Goal: Information Seeking & Learning: Check status

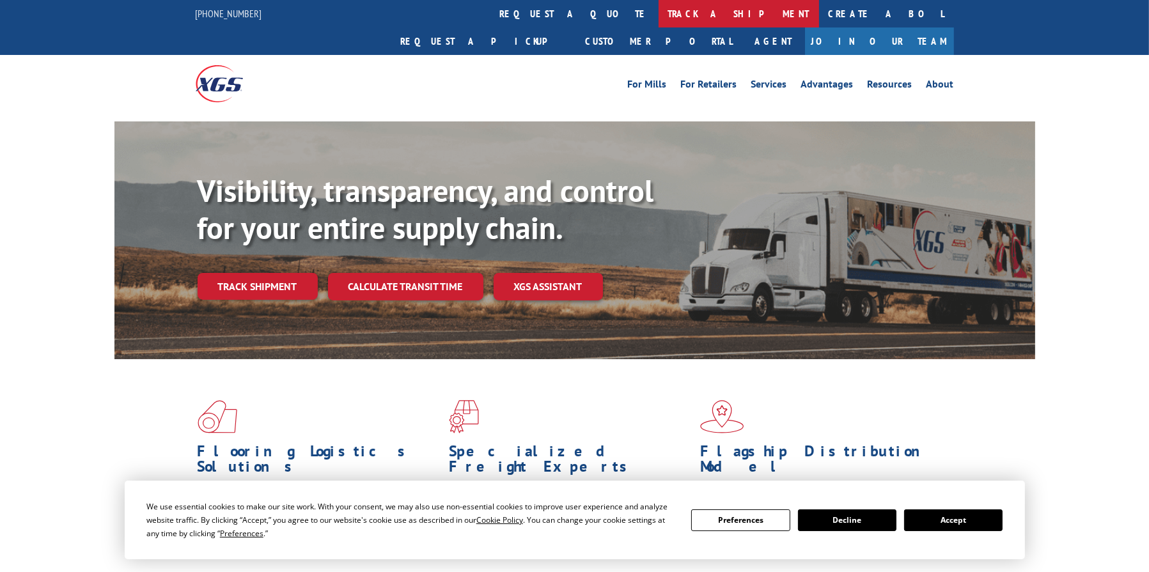
click at [659, 15] on link "track a shipment" at bounding box center [739, 13] width 160 height 27
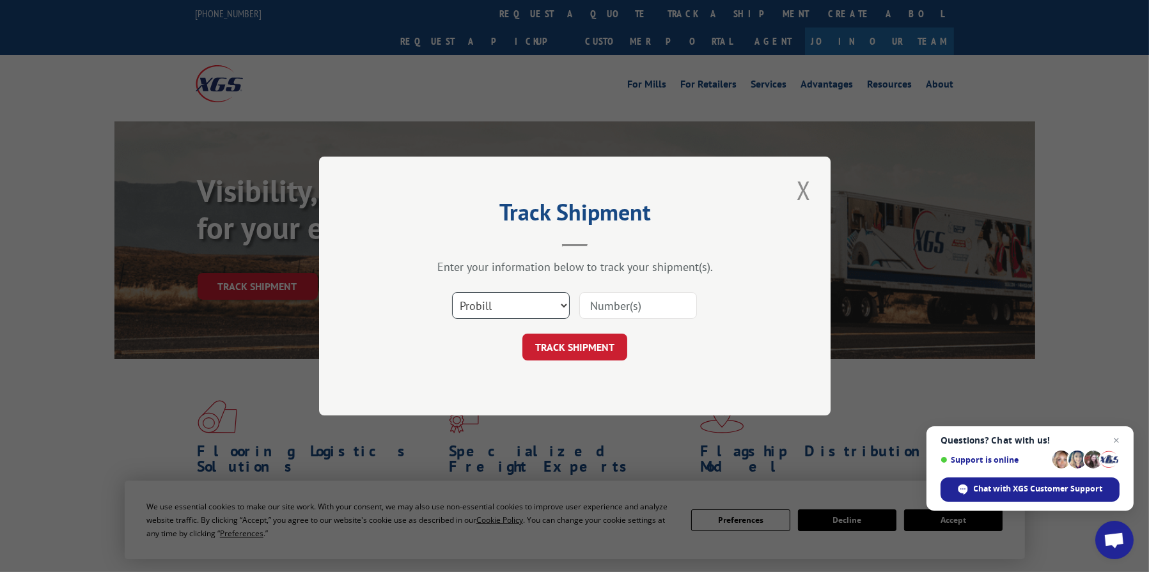
drag, startPoint x: 559, startPoint y: 301, endPoint x: 556, endPoint y: 308, distance: 7.7
click at [559, 301] on select "Select category... Probill BOL PO" at bounding box center [511, 305] width 118 height 27
select select "bol"
click at [452, 292] on select "Select category... Probill BOL PO" at bounding box center [511, 305] width 118 height 27
click at [600, 306] on input at bounding box center [638, 305] width 118 height 27
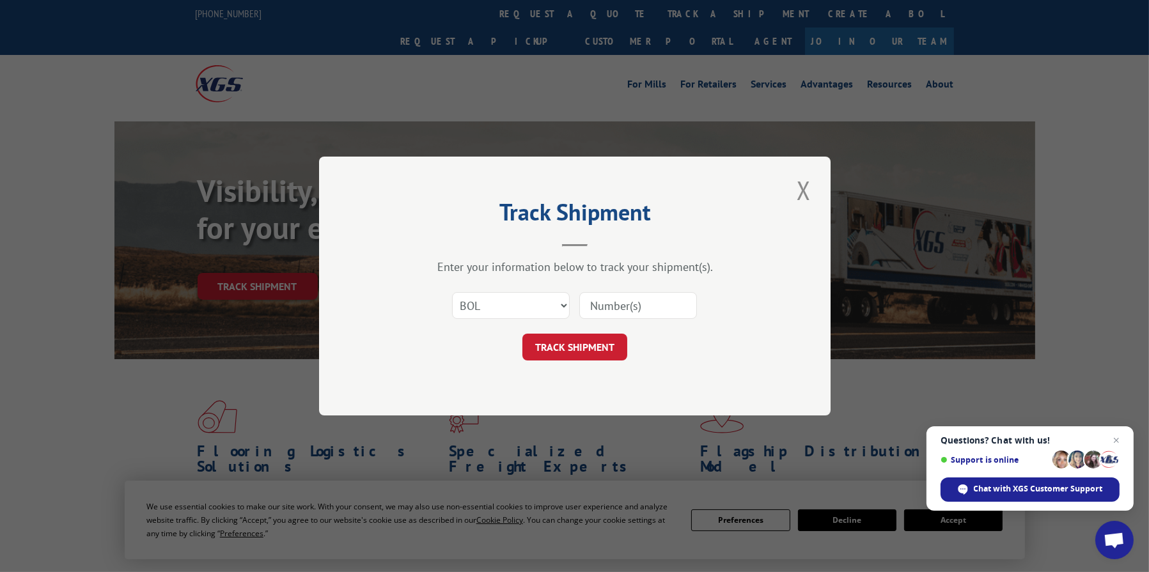
type input "8"
type input "2822086"
click at [591, 361] on div "Track Shipment Enter your information below to track your shipment(s). Select c…" at bounding box center [575, 286] width 512 height 259
click at [588, 347] on button "TRACK SHIPMENT" at bounding box center [574, 347] width 105 height 27
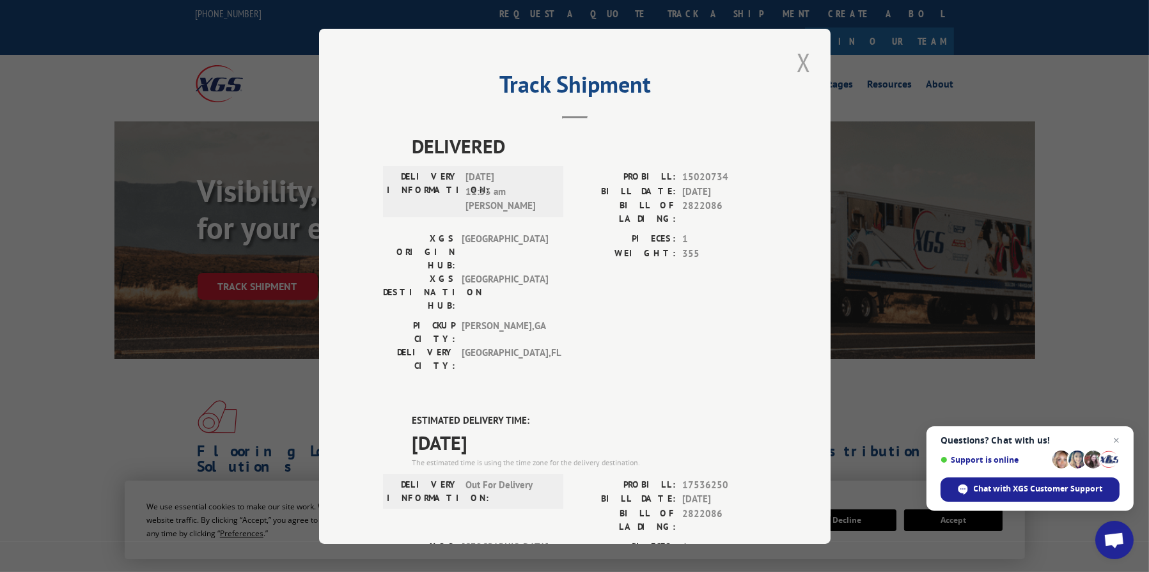
click at [794, 57] on button "Close modal" at bounding box center [804, 62] width 22 height 35
